Goal: Complete application form: Complete application form

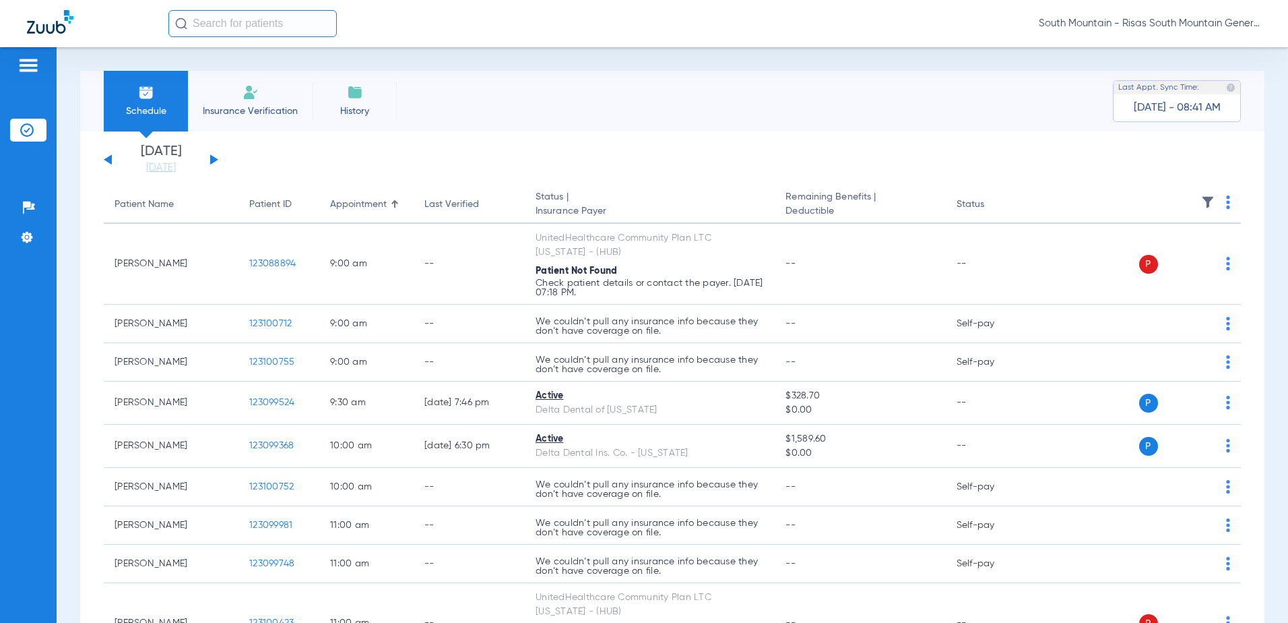
click at [248, 86] on img at bounding box center [251, 92] width 16 height 16
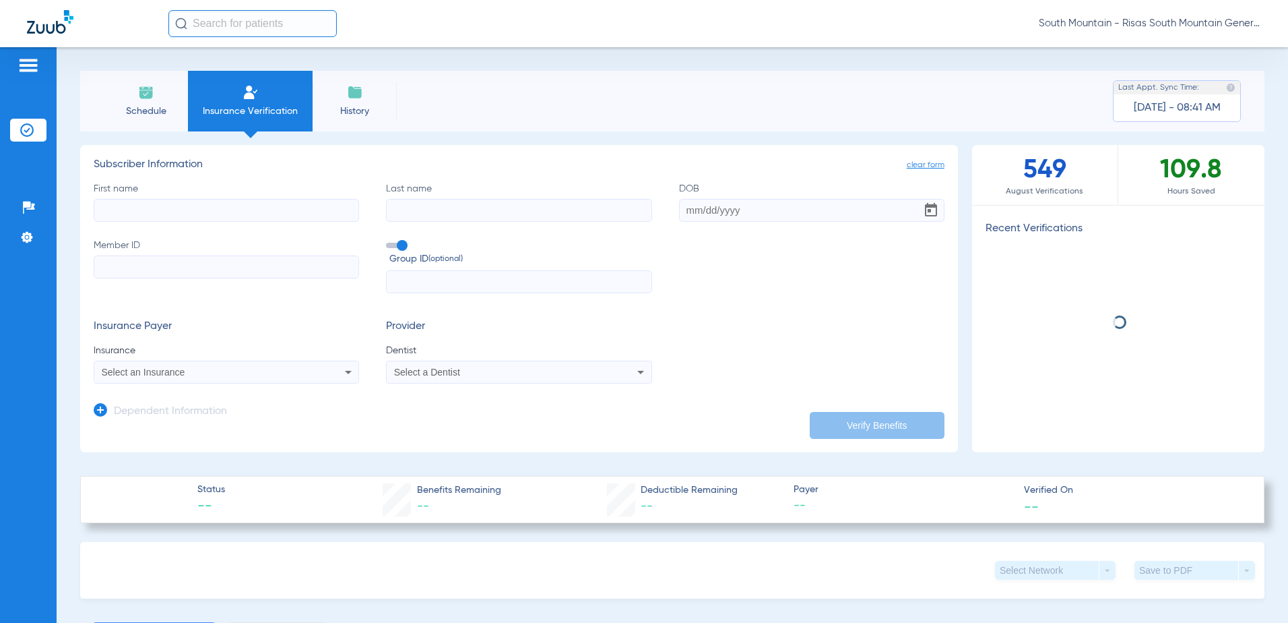
click at [191, 214] on input "First name" at bounding box center [227, 210] width 266 height 23
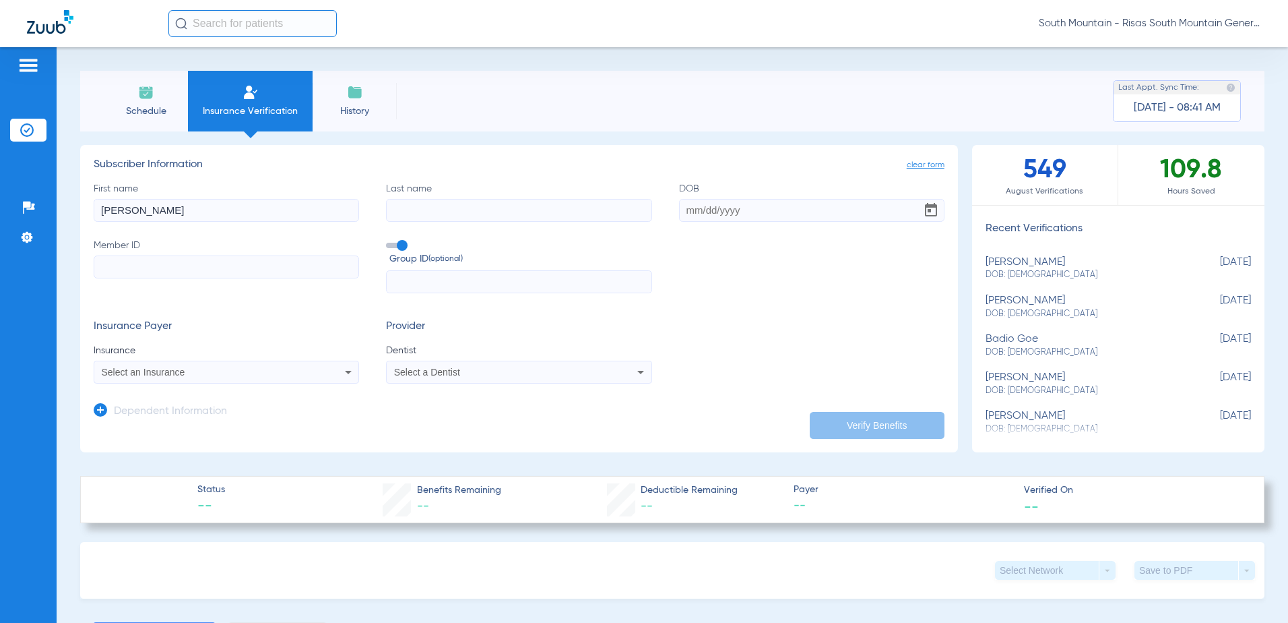
type input "[PERSON_NAME]"
type input "[DATE]"
click at [188, 272] on input "Member ID" at bounding box center [227, 266] width 266 height 23
type input "IAZ888722246"
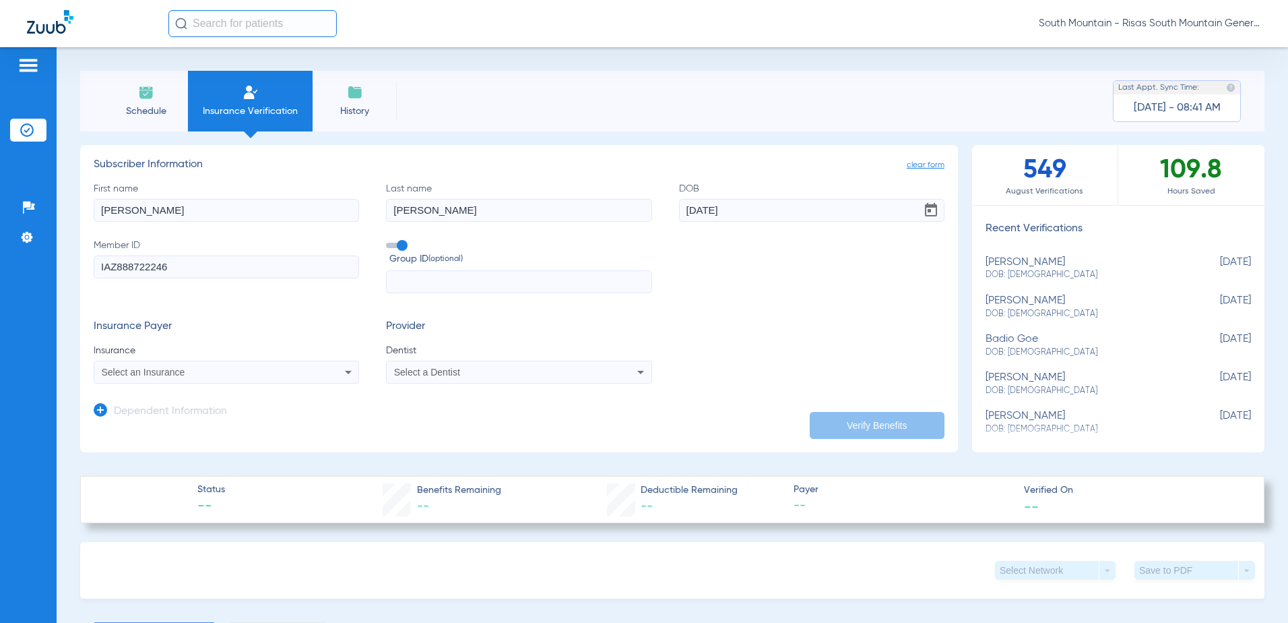
click at [233, 372] on div "Select an Insurance" at bounding box center [202, 371] width 200 height 9
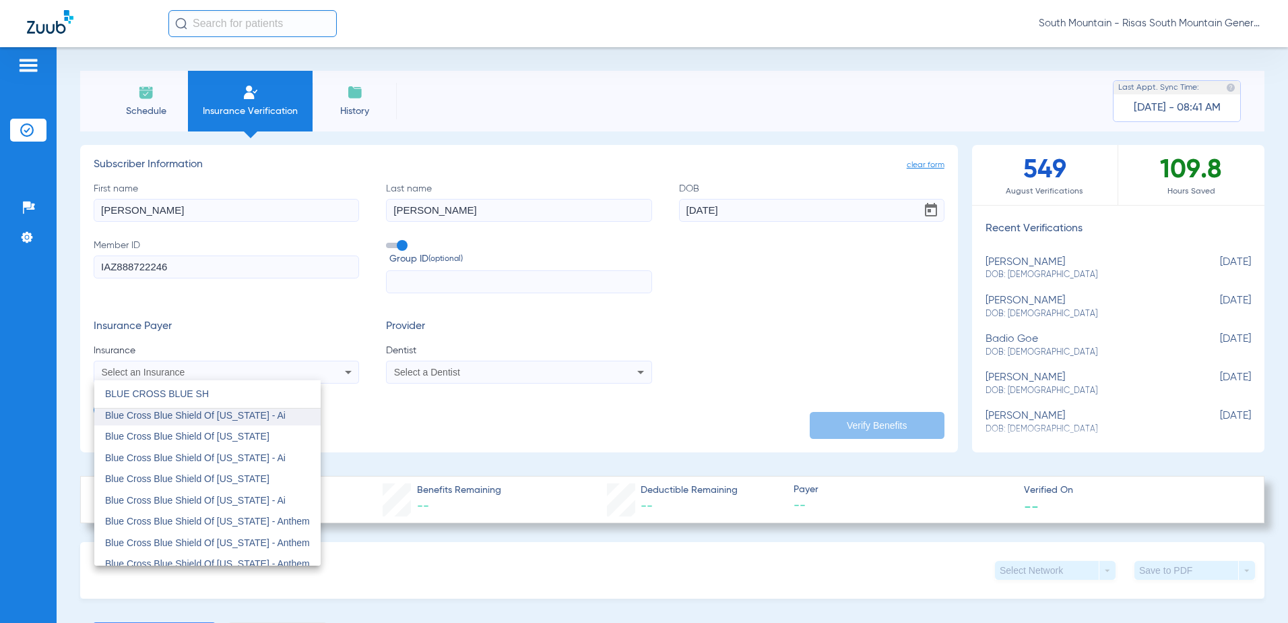
scroll to position [135, 0]
type input "BLUE CROSS BLUE SH"
click at [240, 416] on span "Blue Cross Blue Shield Of [US_STATE]" at bounding box center [187, 411] width 164 height 11
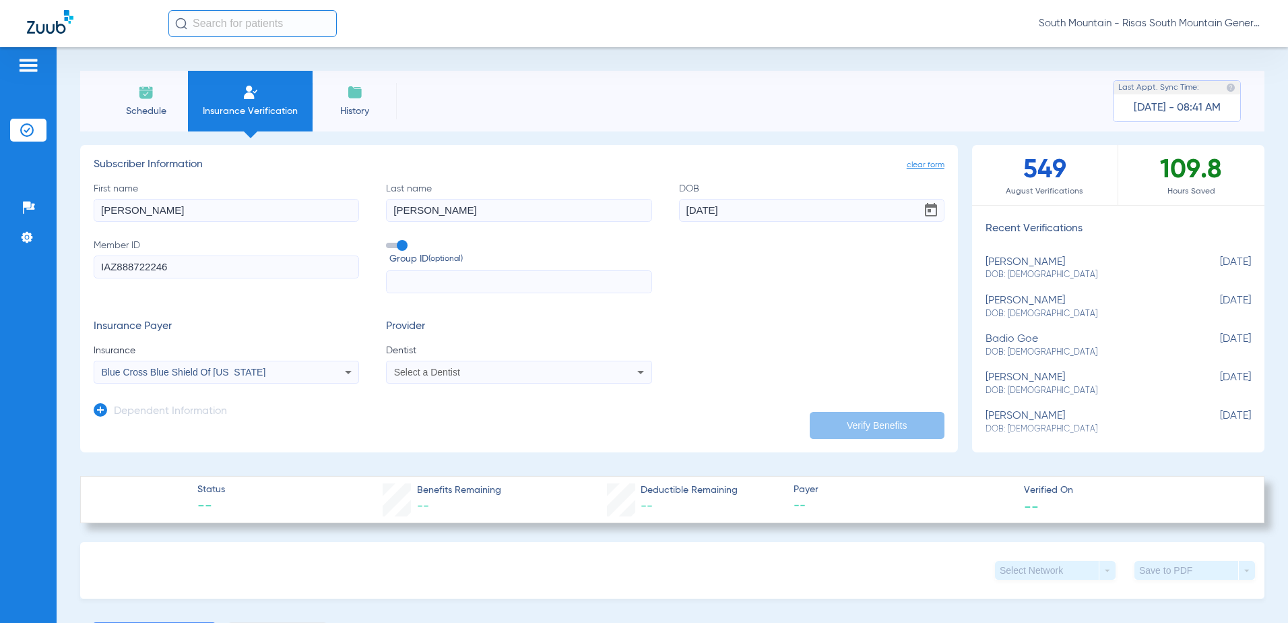
click at [463, 377] on div "Select a Dentist" at bounding box center [494, 371] width 200 height 9
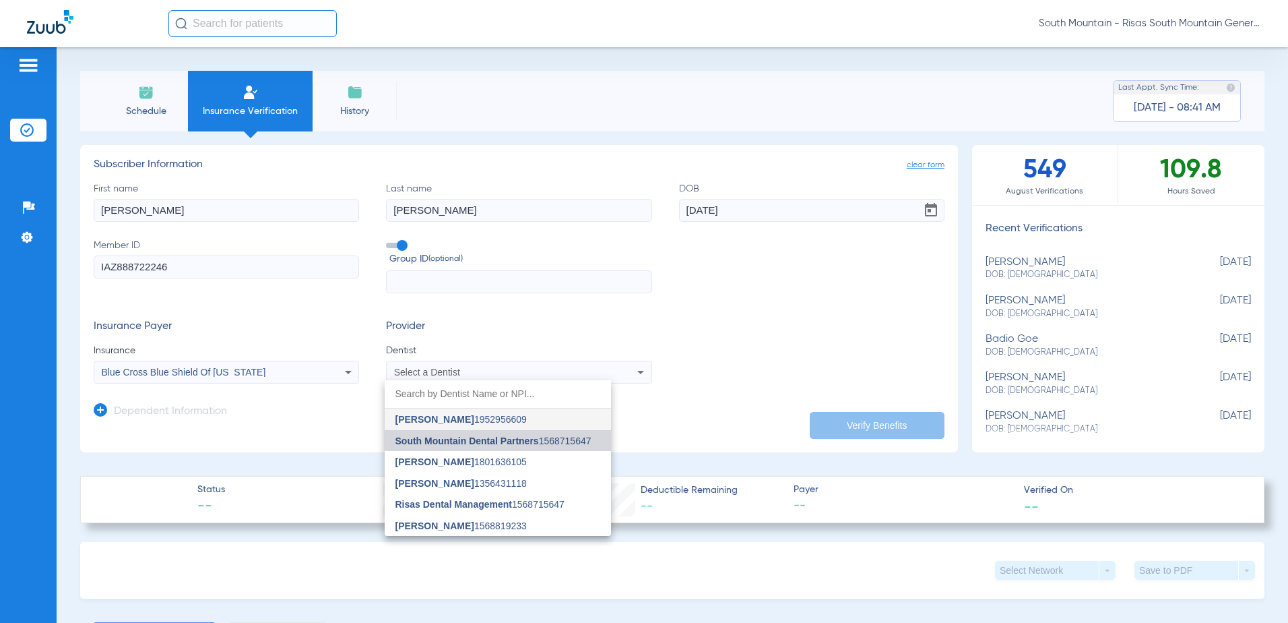
click at [499, 441] on span "South Mountain Dental Partners" at bounding box center [468, 440] width 144 height 11
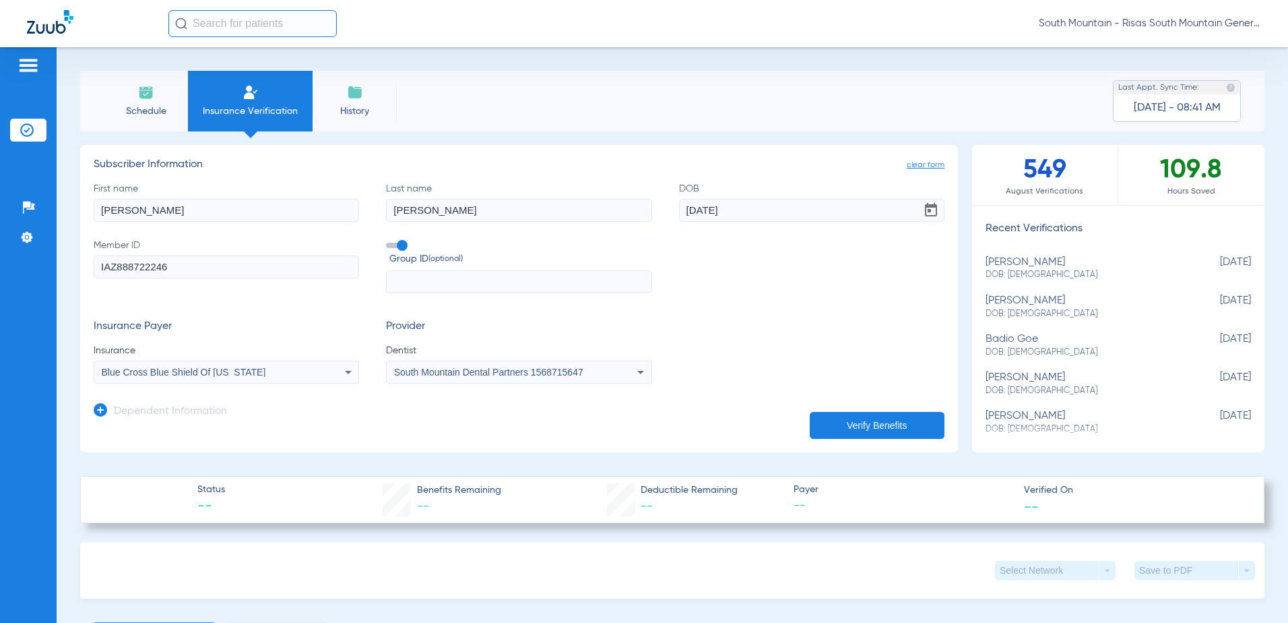
click at [904, 421] on button "Verify Benefits" at bounding box center [877, 425] width 135 height 27
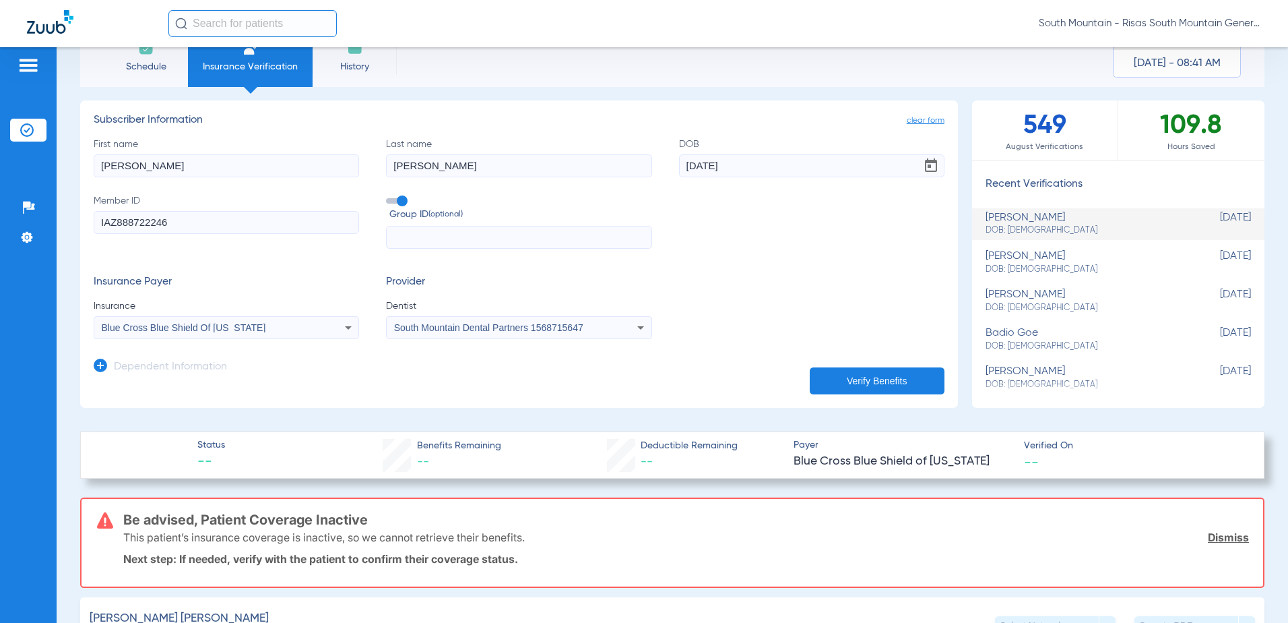
scroll to position [67, 0]
